Goal: Task Accomplishment & Management: Manage account settings

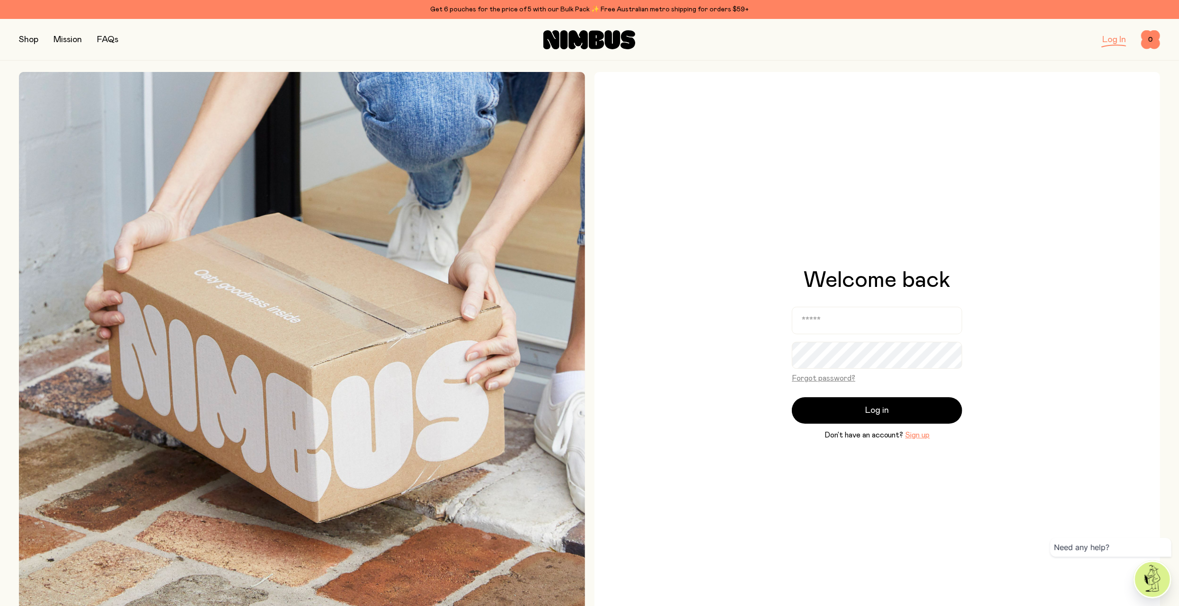
type input "**********"
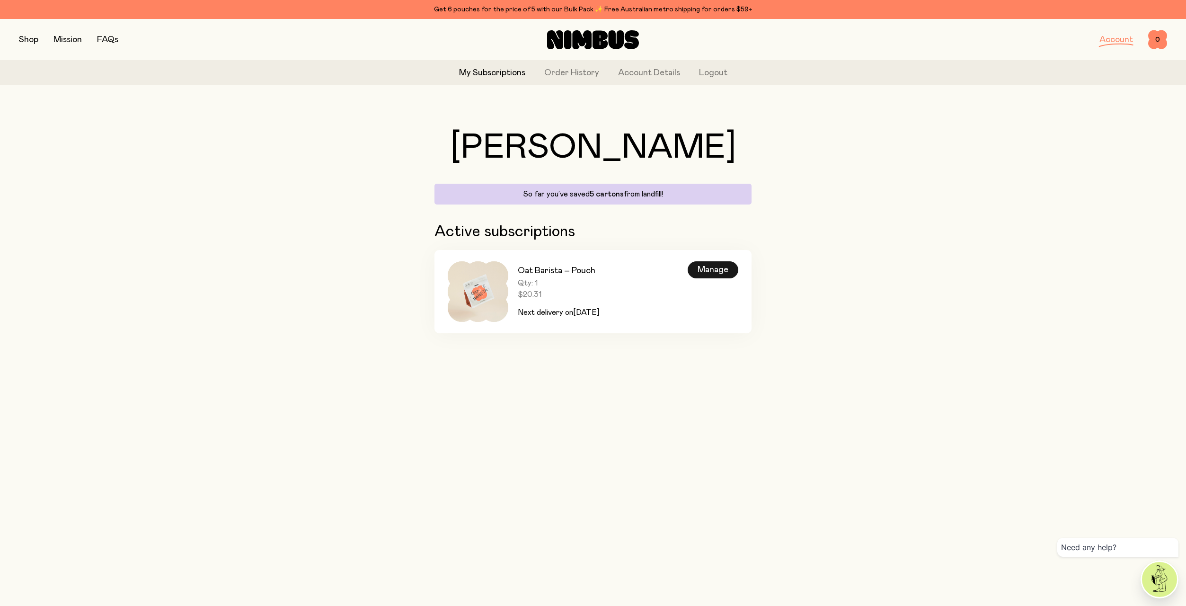
click at [716, 272] on div "Manage" at bounding box center [713, 269] width 51 height 17
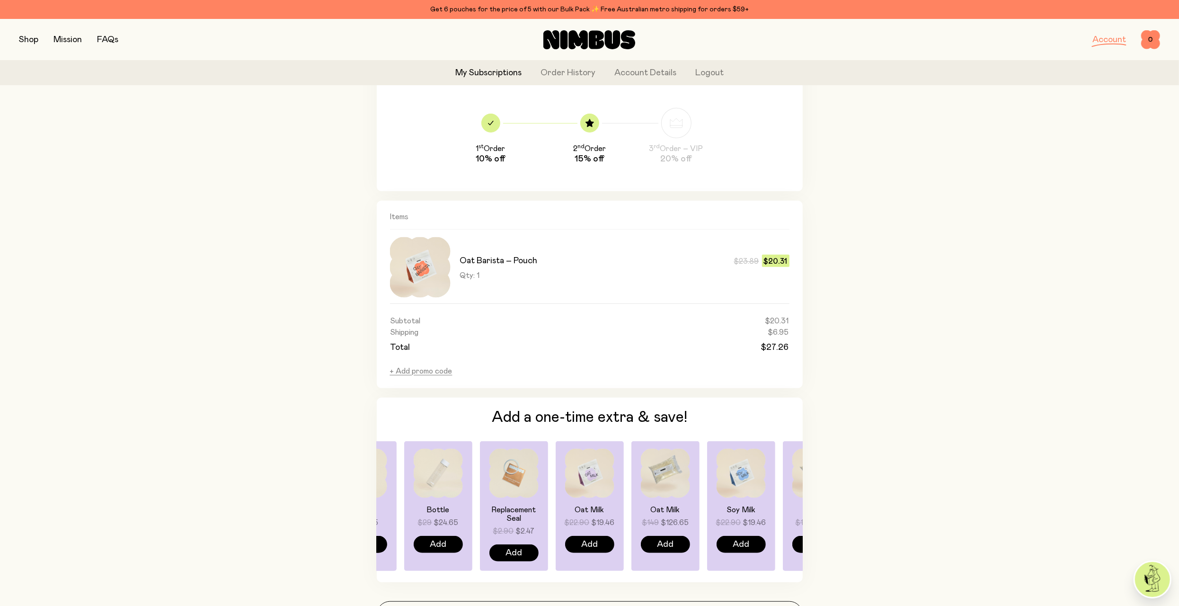
scroll to position [470, 0]
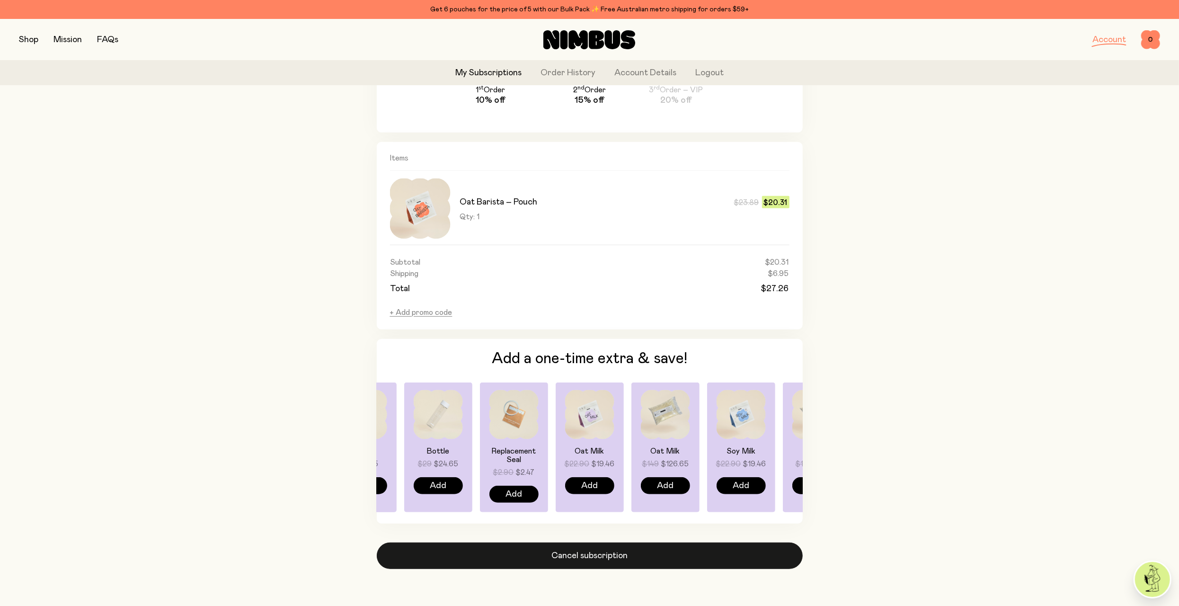
click at [595, 555] on button "Cancel subscription" at bounding box center [590, 555] width 426 height 27
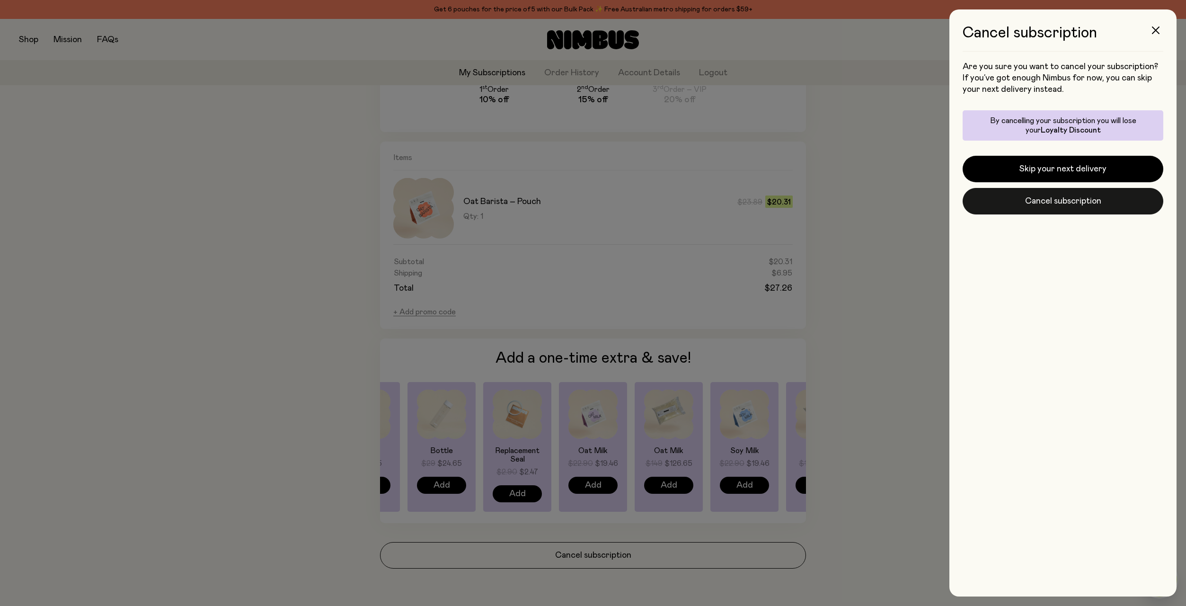
click at [1063, 203] on button "Cancel subscription" at bounding box center [1063, 201] width 201 height 27
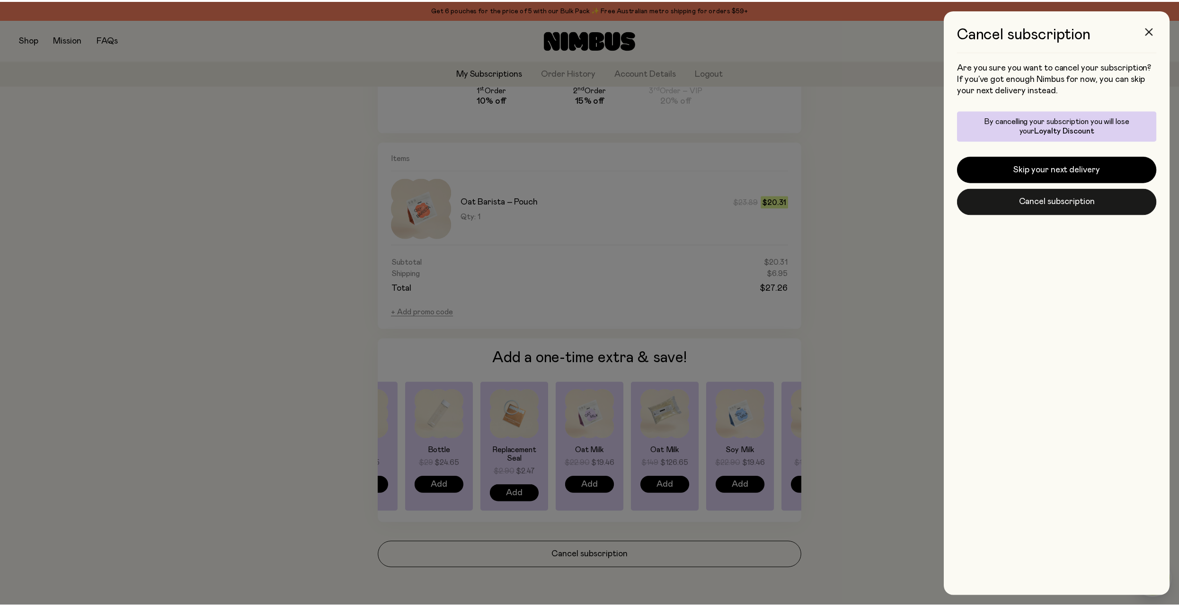
scroll to position [470, 0]
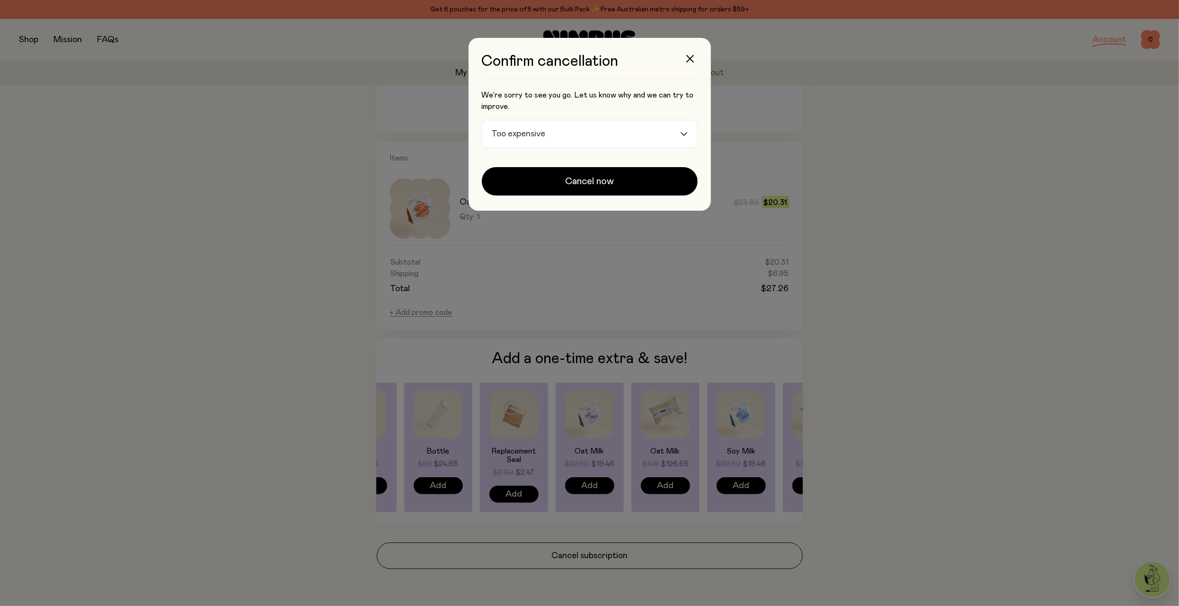
click at [590, 133] on input "Search for option" at bounding box center [614, 133] width 130 height 27
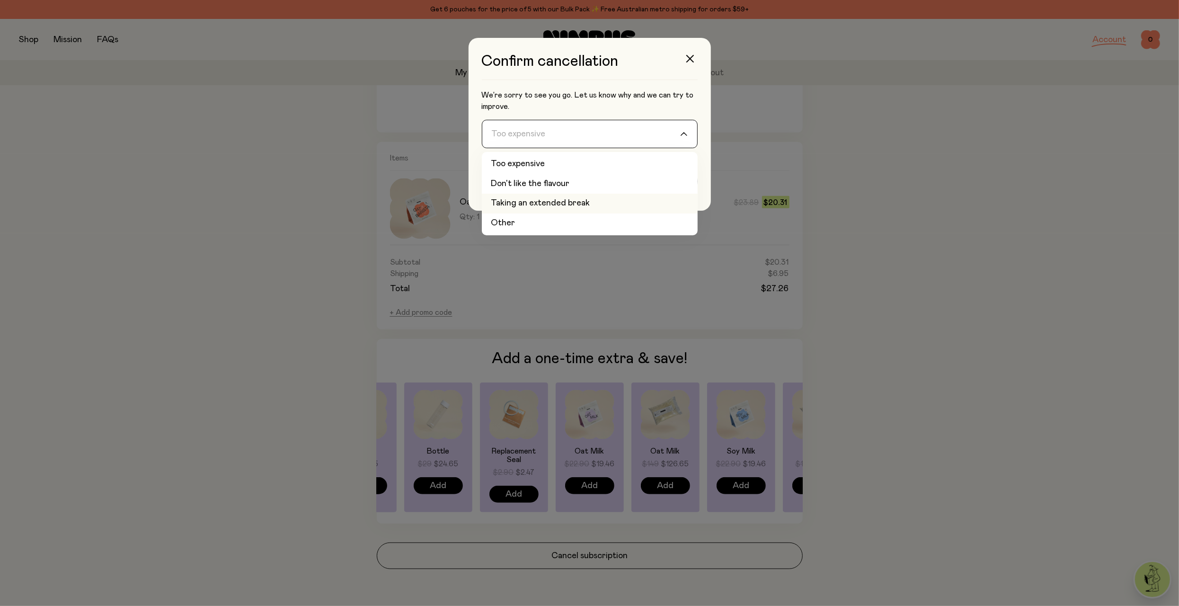
click at [547, 202] on li "Taking an extended break" at bounding box center [590, 204] width 216 height 20
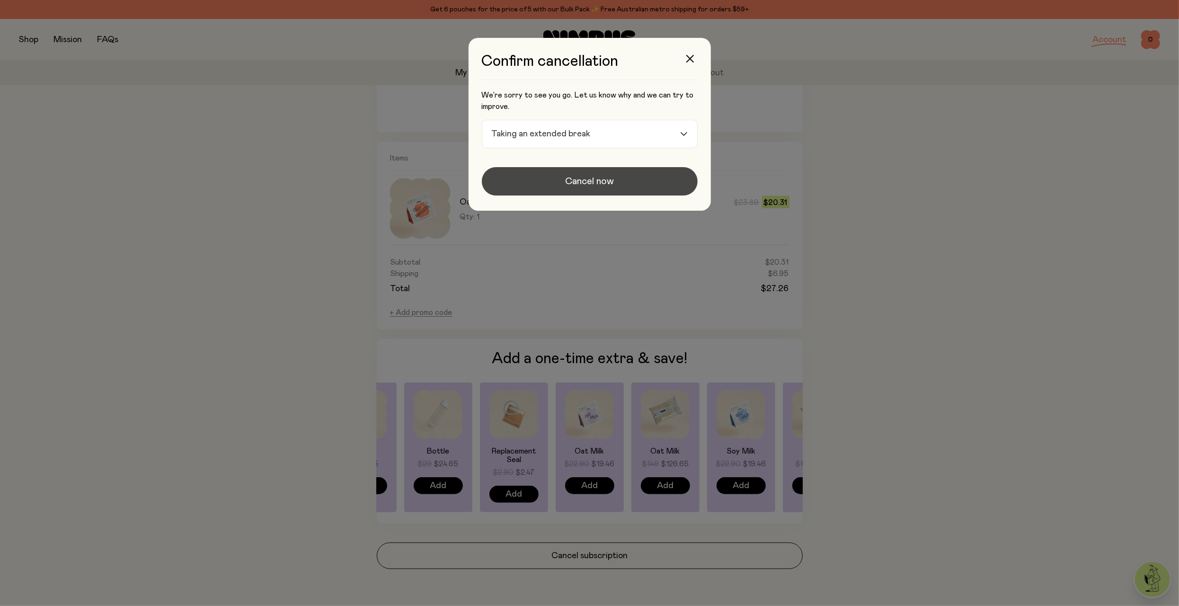
click at [552, 188] on button "Cancel now" at bounding box center [590, 181] width 216 height 28
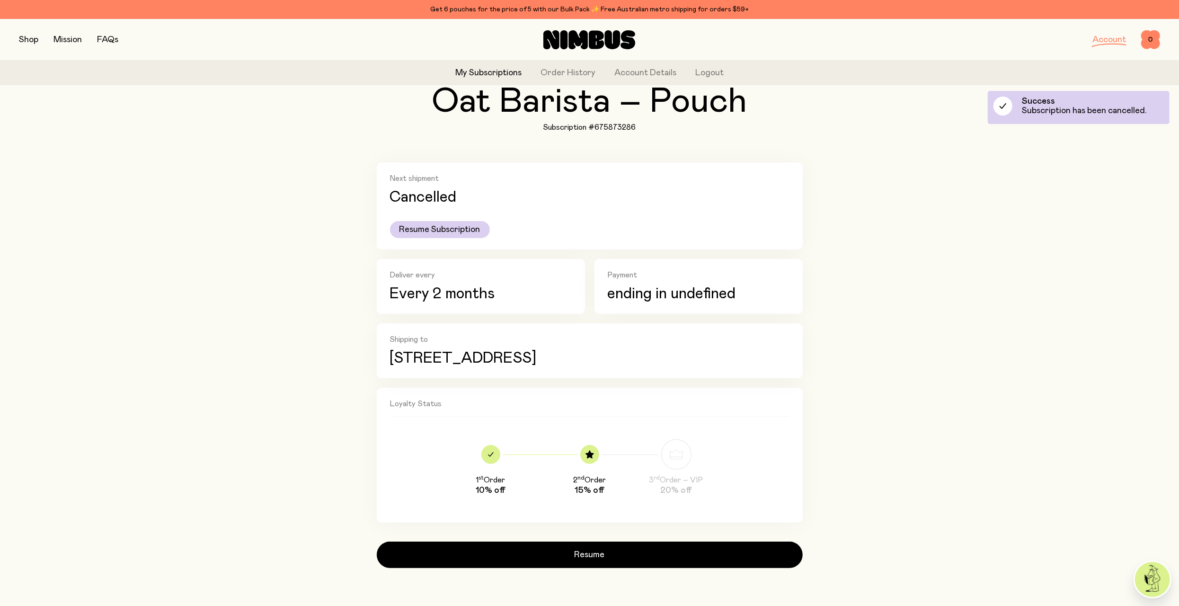
scroll to position [80, 0]
